Goal: Use online tool/utility: Utilize a website feature to perform a specific function

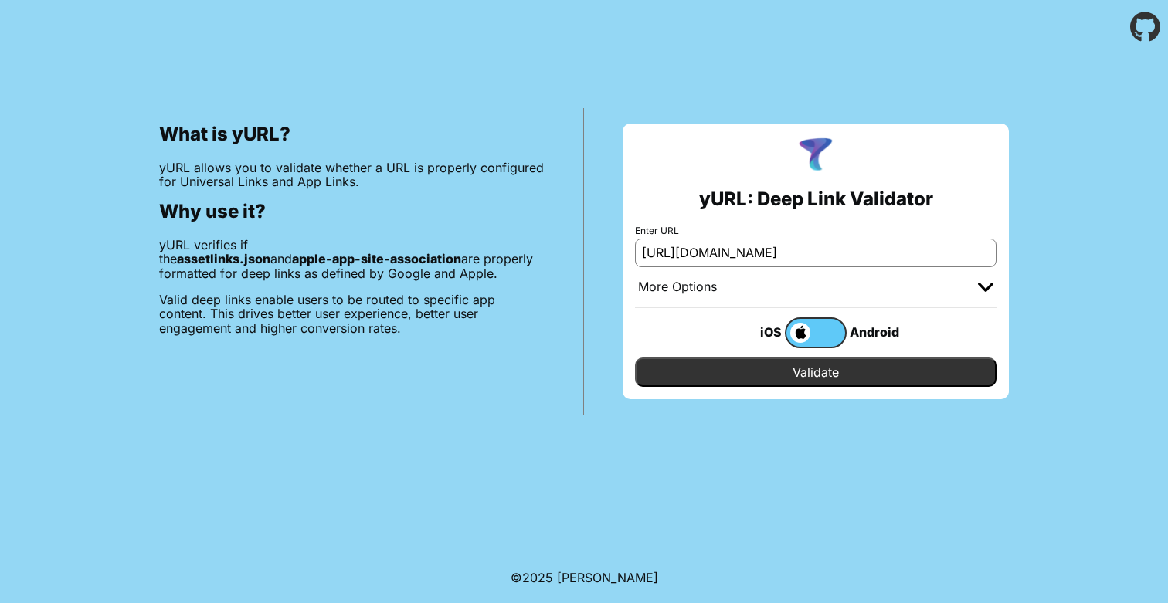
click at [693, 256] on input "[URL][DOMAIN_NAME]" at bounding box center [816, 253] width 362 height 28
type input "[URL][DOMAIN_NAME]"
click at [635, 358] on input "Validate" at bounding box center [816, 372] width 362 height 29
click at [715, 366] on input "Validate" at bounding box center [816, 372] width 362 height 29
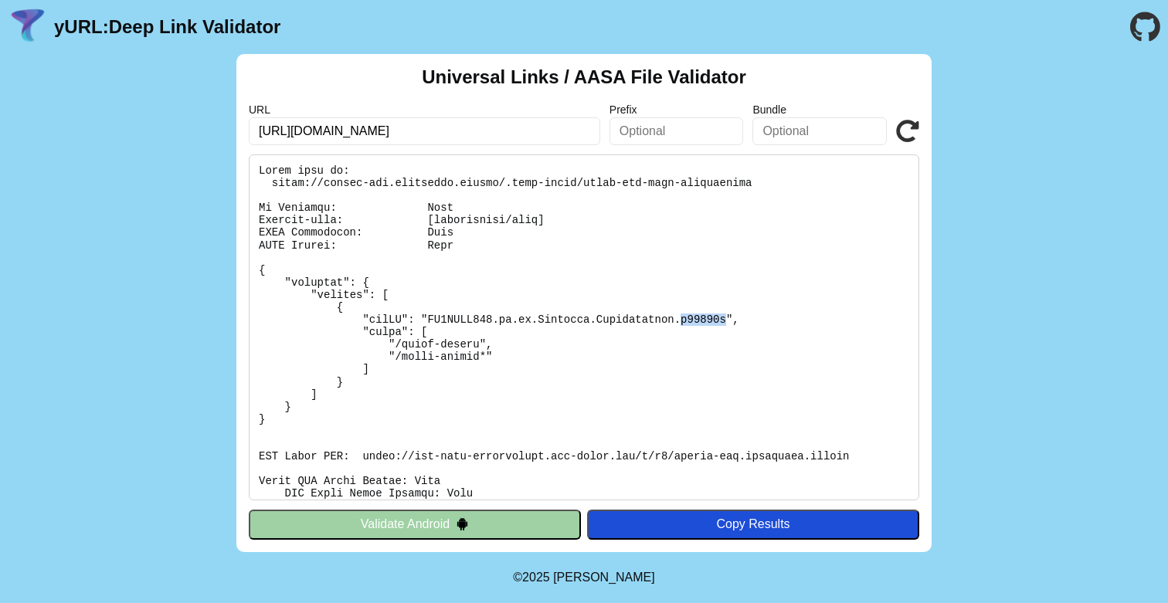
drag, startPoint x: 681, startPoint y: 319, endPoint x: 725, endPoint y: 320, distance: 43.3
click at [725, 320] on pre at bounding box center [584, 327] width 670 height 346
click at [501, 365] on pre at bounding box center [584, 327] width 670 height 346
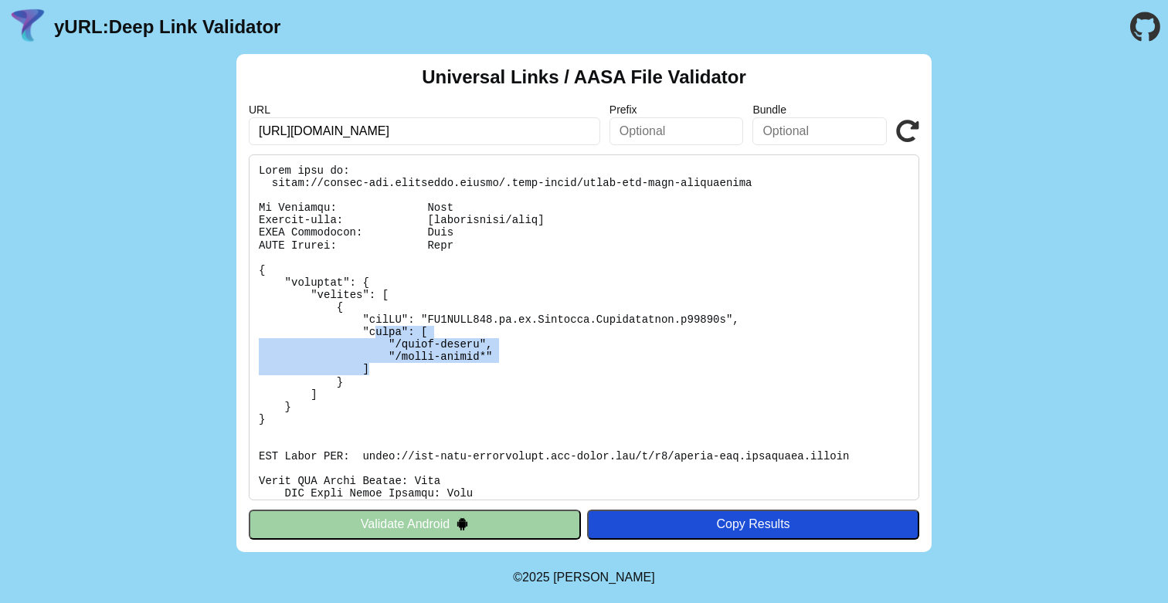
drag, startPoint x: 501, startPoint y: 365, endPoint x: 378, endPoint y: 336, distance: 126.3
click at [378, 336] on pre at bounding box center [584, 327] width 670 height 346
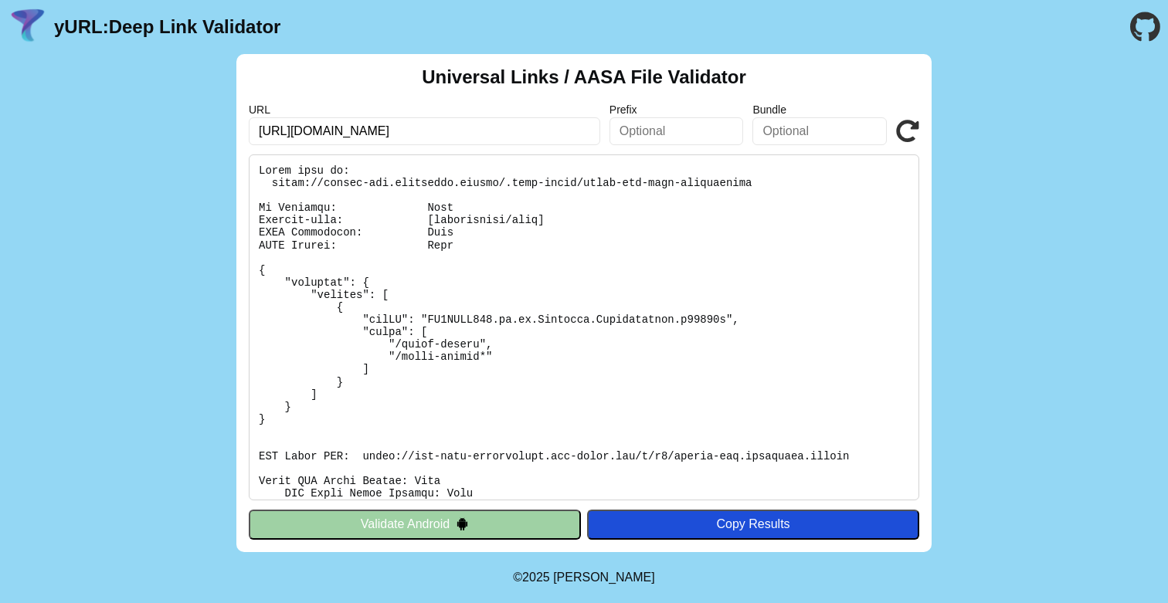
click at [467, 333] on pre at bounding box center [584, 327] width 670 height 346
drag, startPoint x: 320, startPoint y: 184, endPoint x: 547, endPoint y: 184, distance: 227.1
click at [547, 184] on pre at bounding box center [584, 327] width 670 height 346
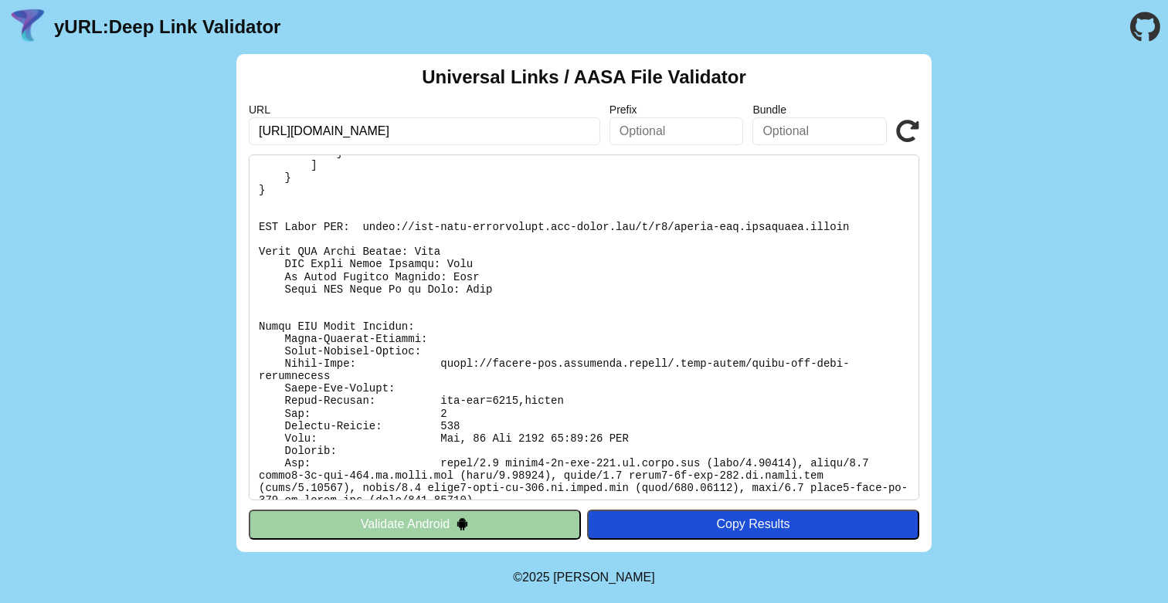
scroll to position [246, 0]
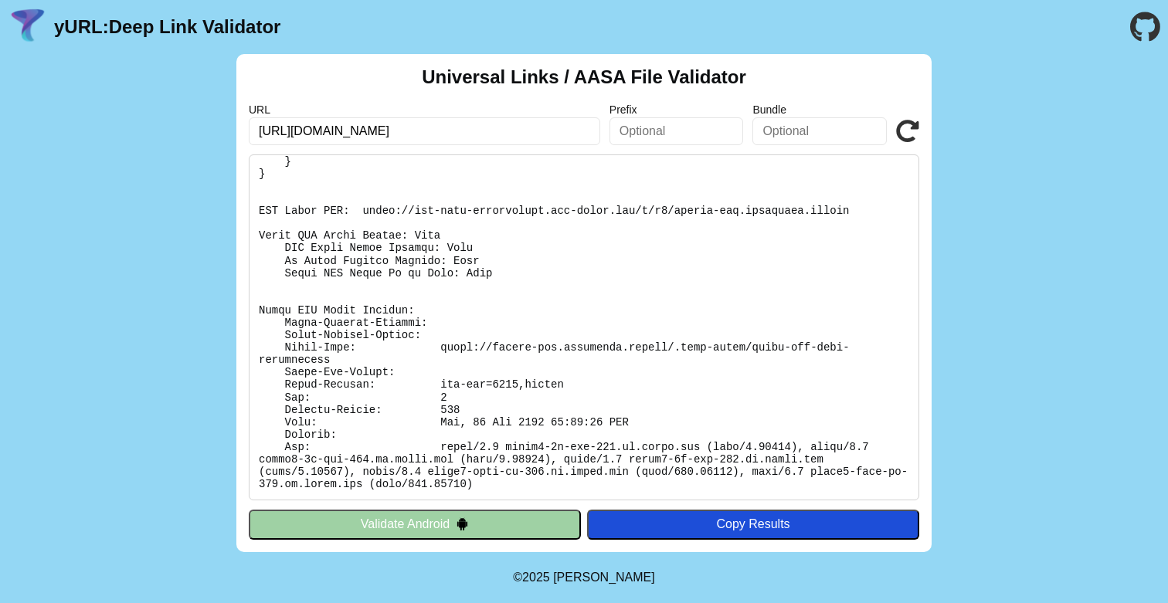
click at [494, 399] on pre at bounding box center [584, 327] width 670 height 346
click at [468, 402] on pre at bounding box center [584, 327] width 670 height 346
drag, startPoint x: 332, startPoint y: 322, endPoint x: 459, endPoint y: 325, distance: 126.7
click at [458, 324] on pre at bounding box center [584, 327] width 670 height 346
click at [459, 325] on pre at bounding box center [584, 327] width 670 height 346
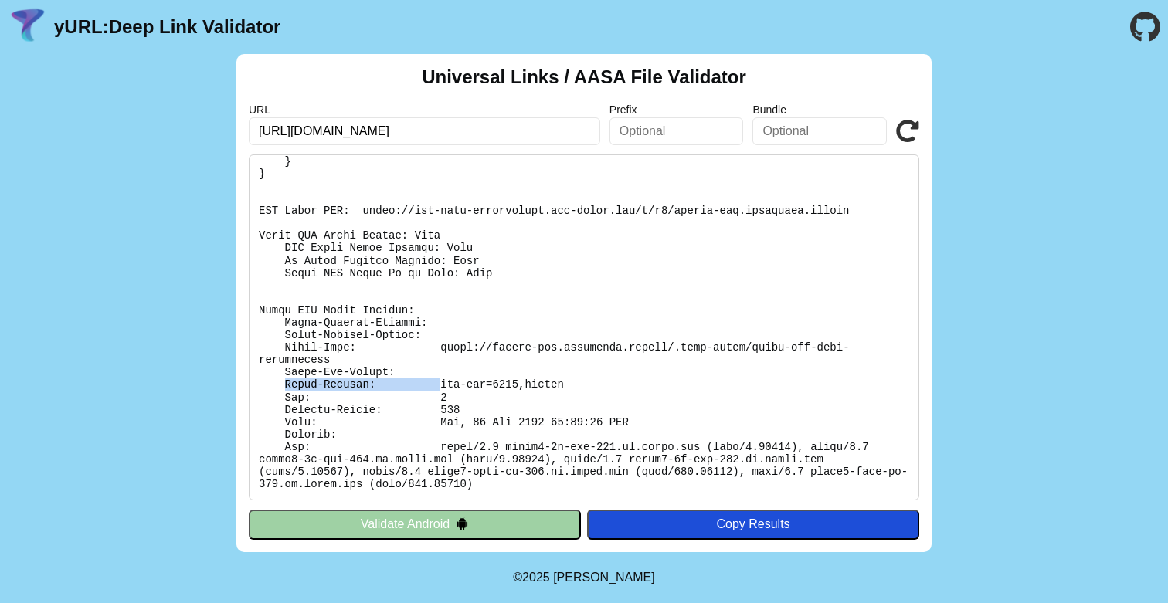
drag, startPoint x: 276, startPoint y: 389, endPoint x: 434, endPoint y: 388, distance: 158.4
click at [435, 388] on pre at bounding box center [584, 327] width 670 height 346
click at [434, 388] on pre at bounding box center [584, 327] width 670 height 346
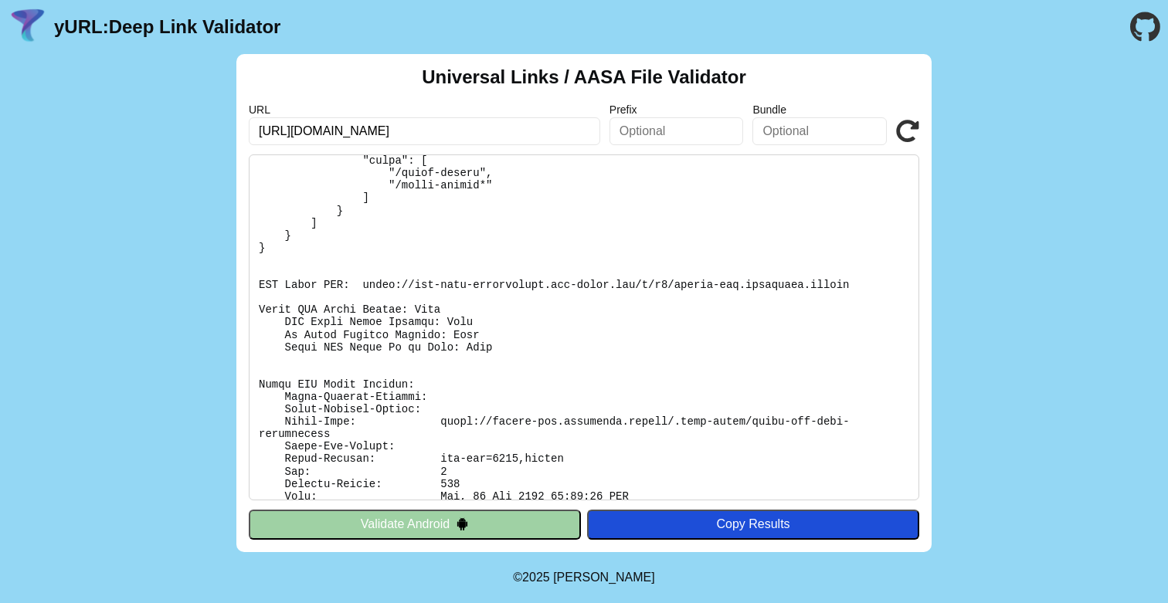
scroll to position [162, 0]
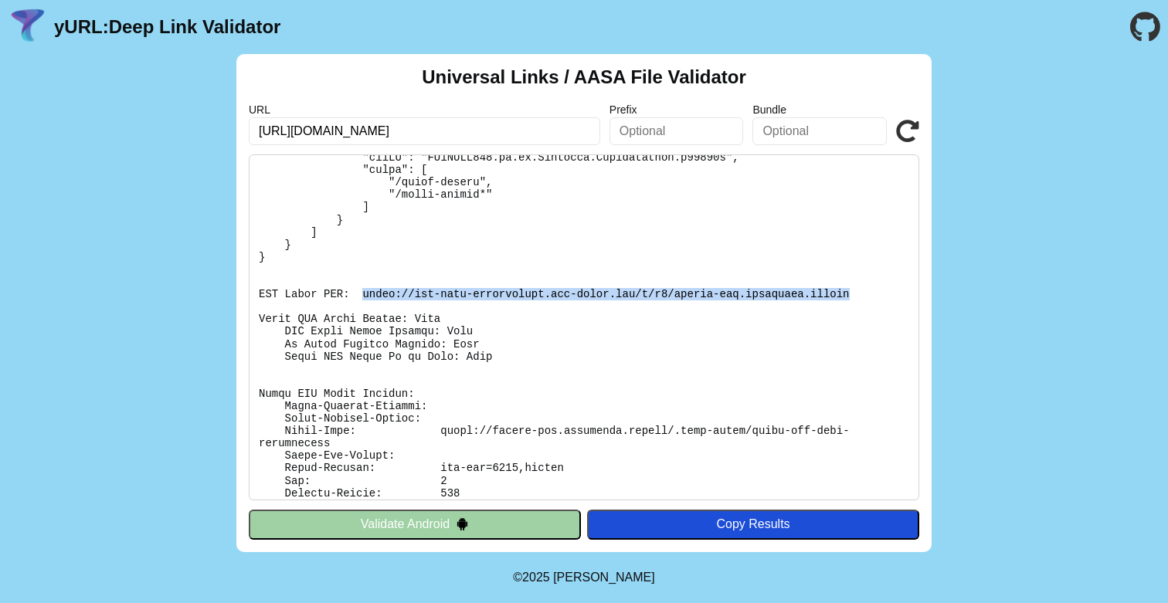
drag, startPoint x: 852, startPoint y: 294, endPoint x: 365, endPoint y: 292, distance: 486.7
click at [365, 292] on pre at bounding box center [584, 327] width 670 height 346
copy pre "https://app-site-association.cdn-apple.com/a/v1/public-dev.cityremit.global"
